Goal: Information Seeking & Learning: Find specific fact

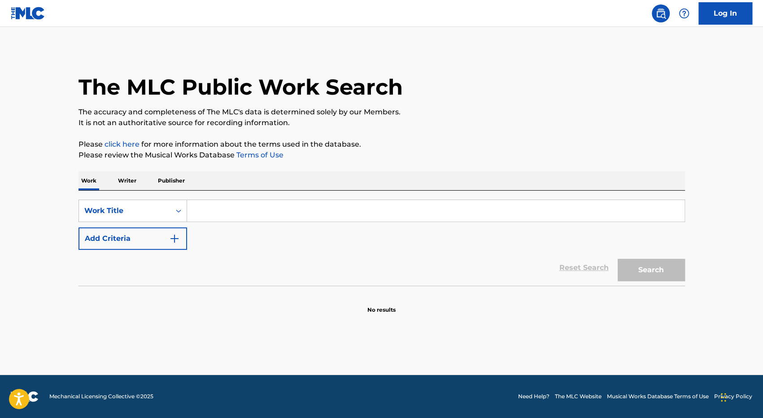
click at [128, 178] on p "Writer" at bounding box center [127, 180] width 24 height 19
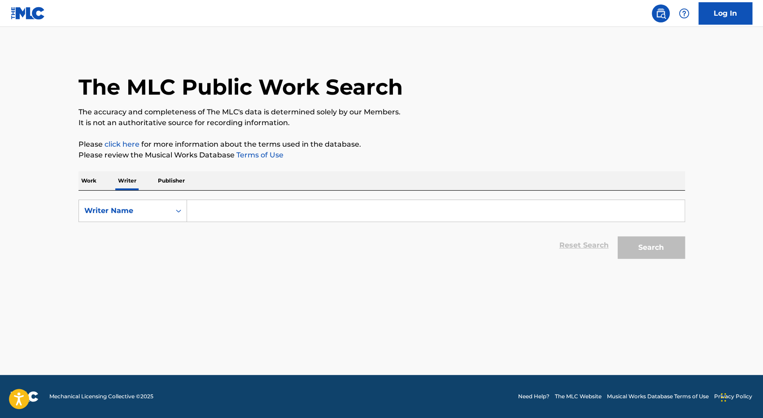
click at [228, 214] on input "Search Form" at bounding box center [435, 211] width 497 height 22
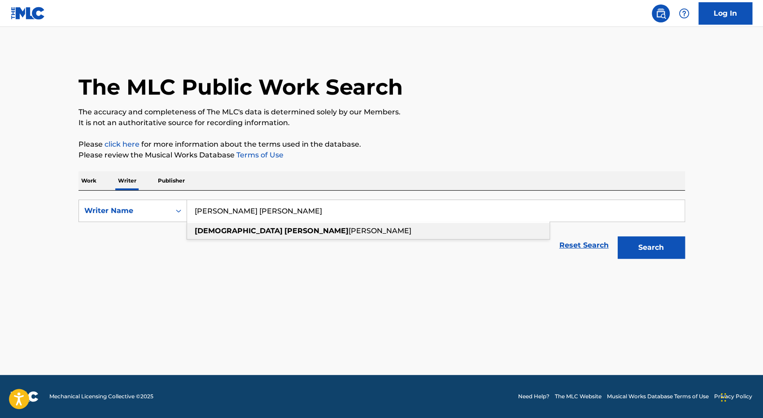
click at [284, 231] on strong "[PERSON_NAME]" at bounding box center [316, 230] width 64 height 9
type input "[PERSON_NAME] [PERSON_NAME]"
click at [646, 242] on button "Search" at bounding box center [650, 247] width 67 height 22
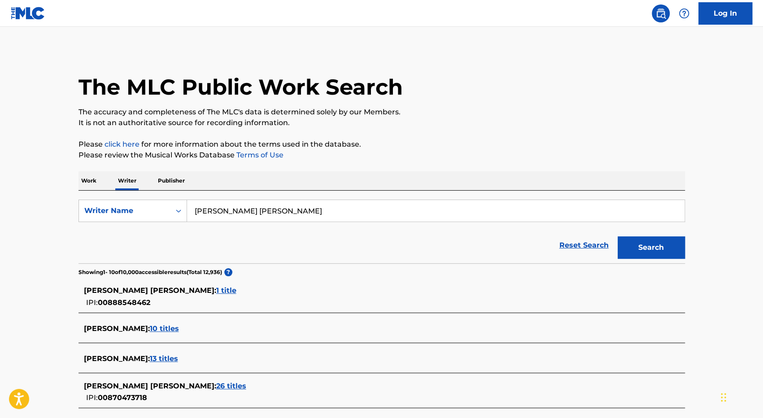
click at [85, 182] on p "Work" at bounding box center [88, 180] width 21 height 19
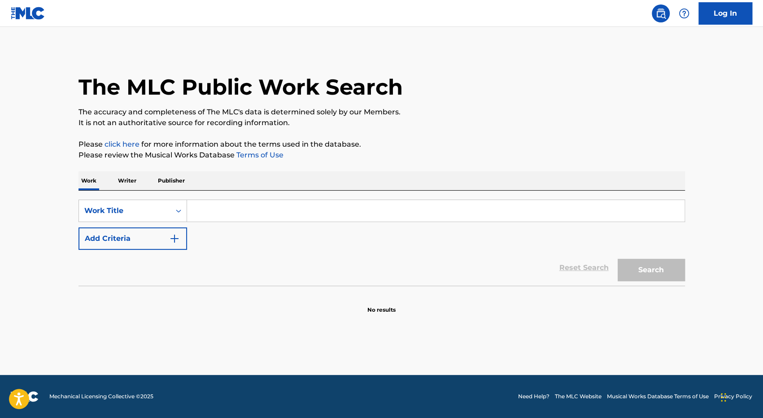
click at [209, 217] on input "Search Form" at bounding box center [435, 211] width 497 height 22
paste input "concubania"
type input "concubania"
click at [617, 259] on button "Search" at bounding box center [650, 270] width 67 height 22
